Goal: Task Accomplishment & Management: Use online tool/utility

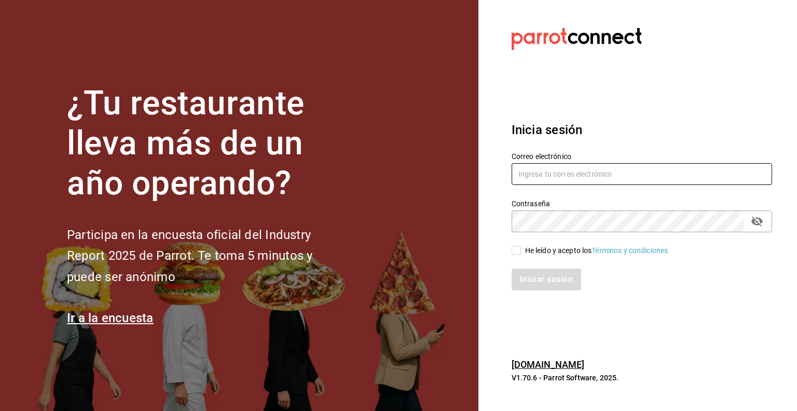
type input "[PERSON_NAME][EMAIL_ADDRESS][DOMAIN_NAME]"
click at [517, 252] on input "He leído y acepto los Términos y condiciones." at bounding box center [516, 250] width 9 height 9
checkbox input "true"
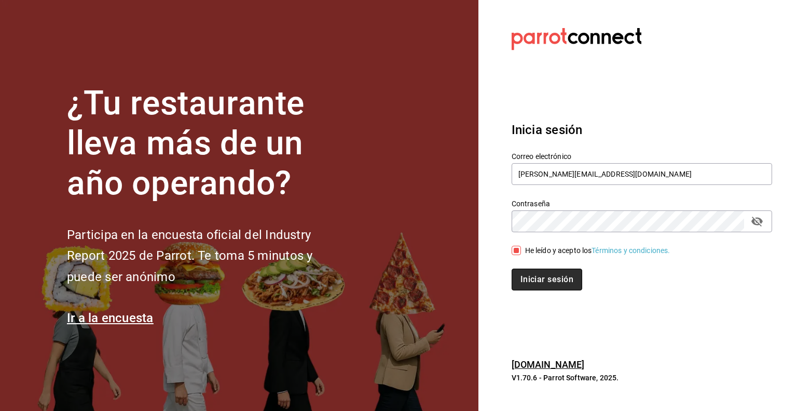
click at [538, 275] on button "Iniciar sesión" at bounding box center [547, 279] width 71 height 22
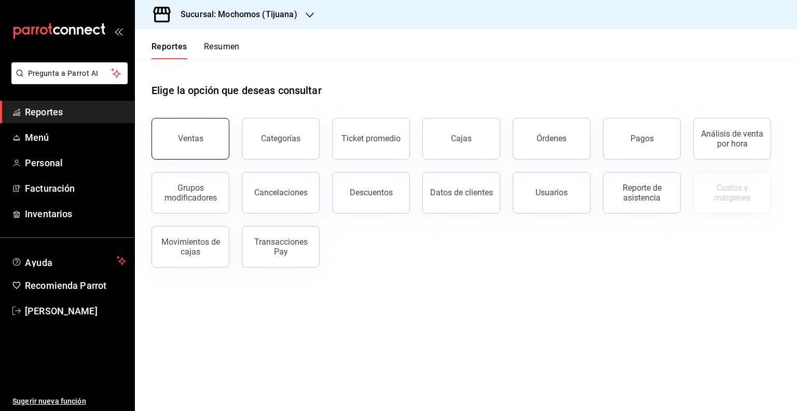
click at [206, 138] on button "Ventas" at bounding box center [191, 139] width 78 height 42
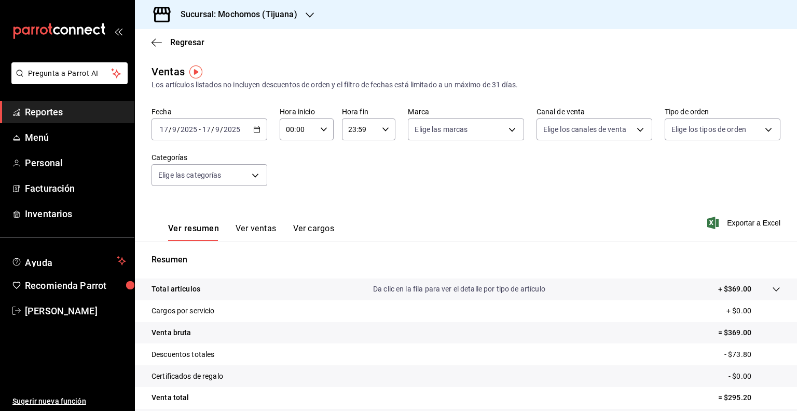
click at [255, 132] on \(Stroke\) "button" at bounding box center [257, 130] width 6 height 6
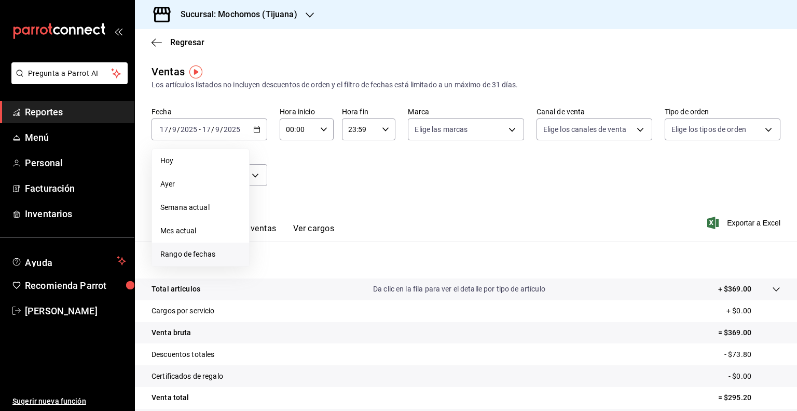
click at [193, 250] on span "Rango de fechas" at bounding box center [200, 254] width 80 height 11
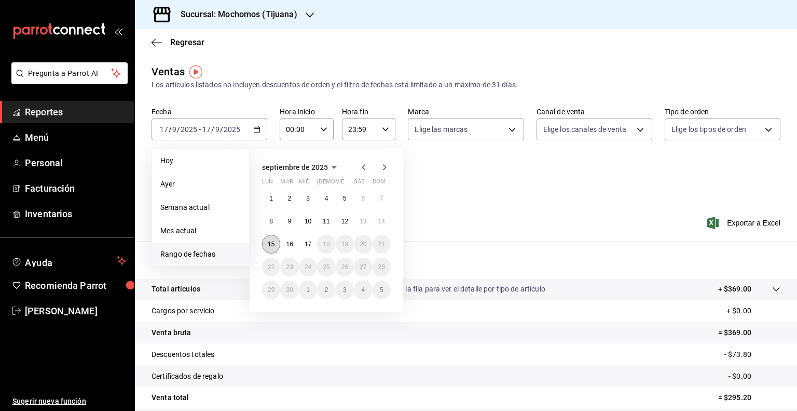
click at [273, 247] on button "15" at bounding box center [271, 244] width 18 height 19
click at [312, 247] on button "17" at bounding box center [308, 244] width 18 height 19
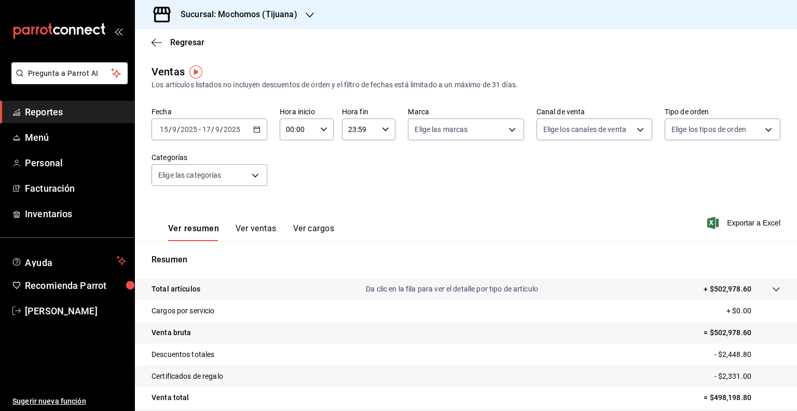
click at [322, 125] on div "00:00 Hora inicio" at bounding box center [307, 129] width 54 height 22
click at [293, 202] on span "05" at bounding box center [292, 199] width 10 height 8
type input "05:00"
click at [385, 128] on div at bounding box center [398, 205] width 797 height 411
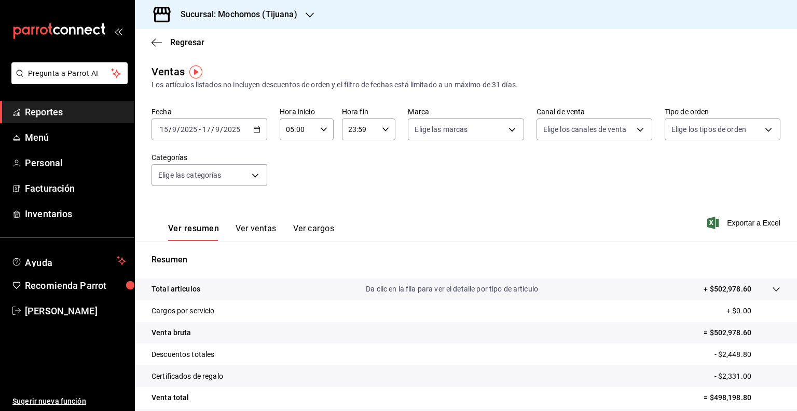
click at [385, 128] on \(Stroke\) "button" at bounding box center [386, 129] width 6 height 4
click at [361, 153] on button "05" at bounding box center [353, 150] width 22 height 21
click at [379, 161] on button "00" at bounding box center [379, 155] width 22 height 21
type input "05:00"
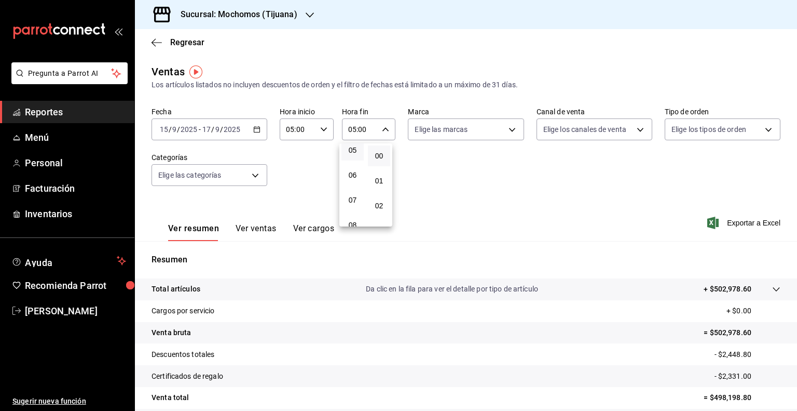
click at [507, 129] on div at bounding box center [398, 205] width 797 height 411
click at [507, 129] on body "Pregunta a Parrot AI Reportes Menú Personal Facturación Inventarios Ayuda Recom…" at bounding box center [398, 205] width 797 height 411
click at [450, 164] on span "Ver todas" at bounding box center [449, 169] width 32 height 11
type input "c300ab0f-4e96-434a-ab79-9fec8b673c9f"
checkbox input "true"
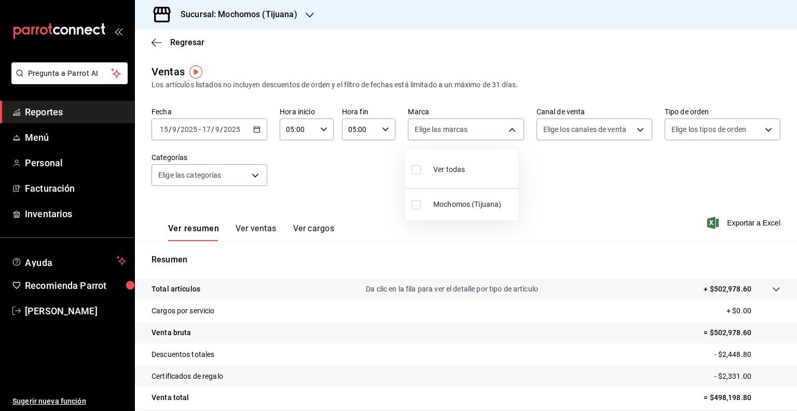
checkbox input "true"
click at [635, 129] on div at bounding box center [398, 205] width 797 height 411
click at [635, 129] on body "Pregunta a Parrot AI Reportes Menú Personal Facturación Inventarios Ayuda Recom…" at bounding box center [398, 205] width 797 height 411
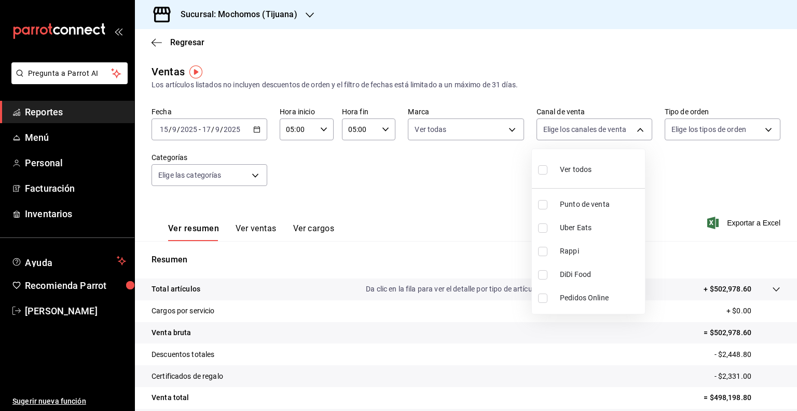
click at [585, 164] on span "Ver todos" at bounding box center [576, 169] width 32 height 11
type input "PARROT,UBER_EATS,RAPPI,DIDI_FOOD,ONLINE"
checkbox input "true"
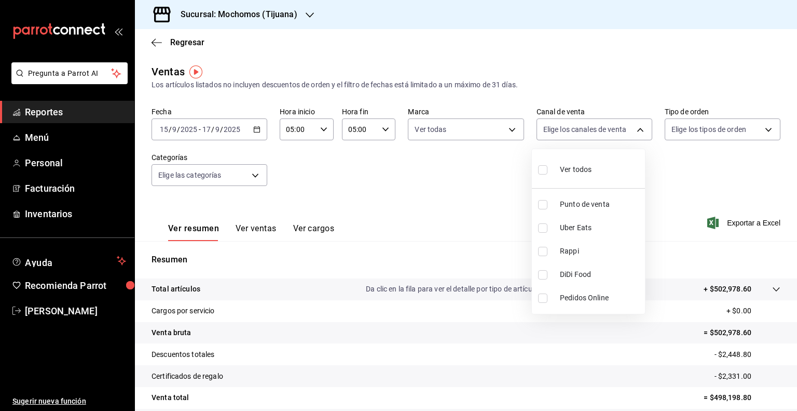
checkbox input "true"
click at [756, 128] on div at bounding box center [398, 205] width 797 height 411
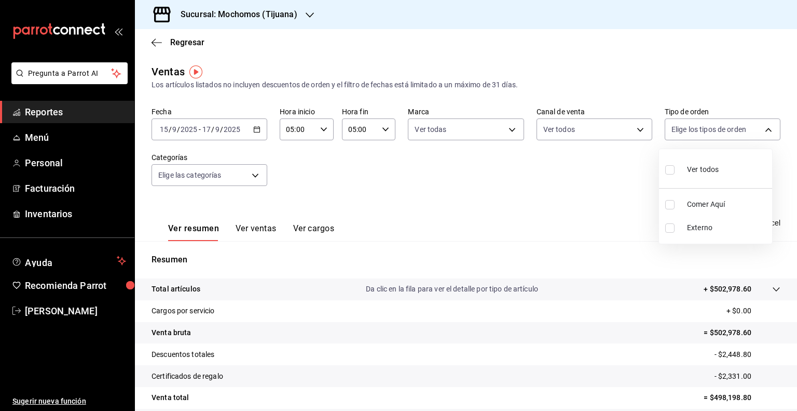
click at [756, 128] on body "Pregunta a Parrot AI Reportes Menú Personal Facturación Inventarios Ayuda Recom…" at bounding box center [398, 205] width 797 height 411
click at [698, 162] on div "Ver todos" at bounding box center [691, 168] width 53 height 22
type input "59fdec9d-7e45-44f1-b527-5416629fe4e9,EXTERNAL"
checkbox input "true"
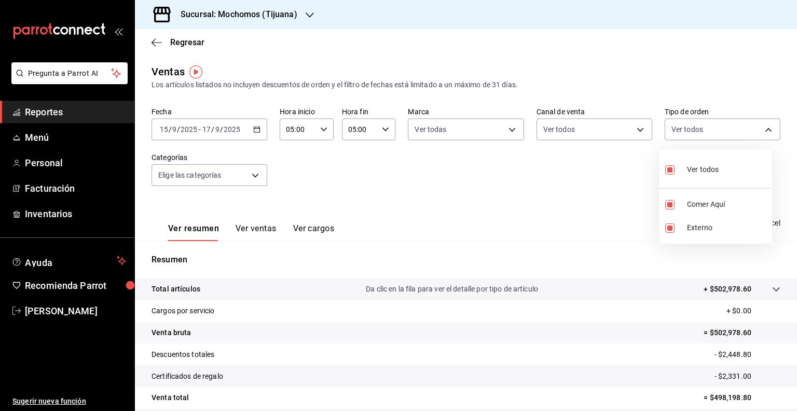
checkbox input "true"
click at [698, 162] on ul "Ver todos Comer Aquí Externo" at bounding box center [715, 196] width 113 height 94
click at [608, 186] on div at bounding box center [398, 205] width 797 height 411
click at [733, 220] on span "Exportar a Excel" at bounding box center [745, 222] width 71 height 12
